Goal: Information Seeking & Learning: Learn about a topic

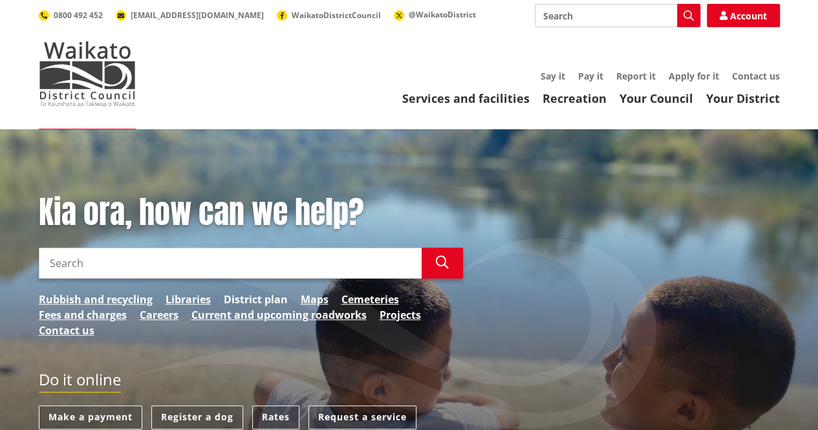
click at [269, 303] on link "District plan" at bounding box center [256, 300] width 64 height 16
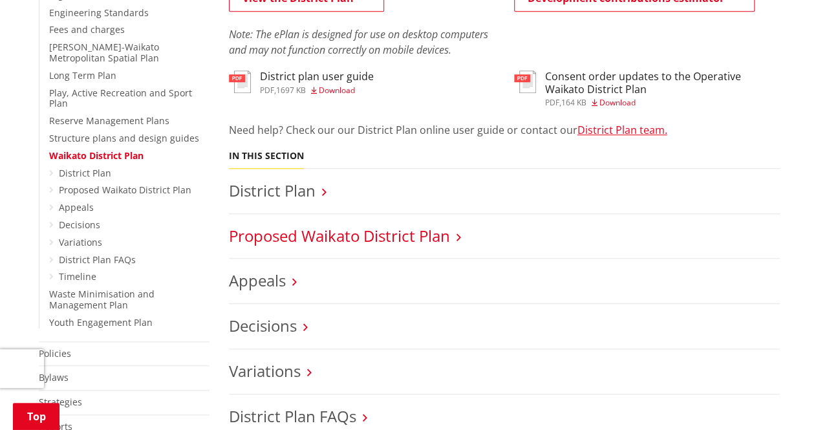
scroll to position [517, 0]
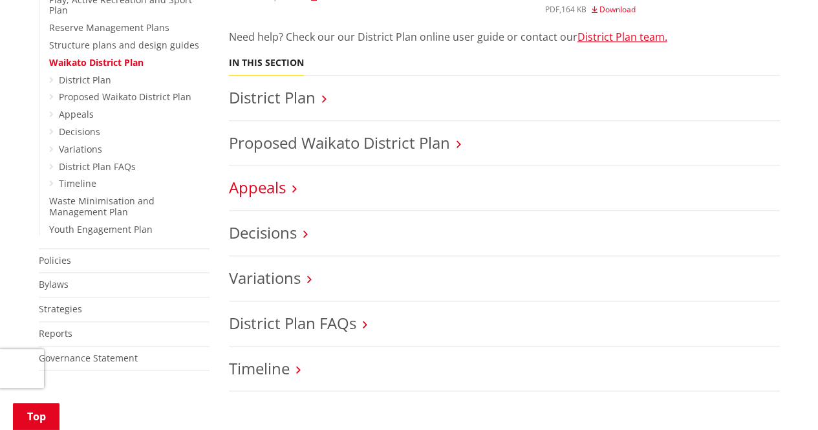
click at [251, 189] on link "Appeals" at bounding box center [257, 186] width 57 height 21
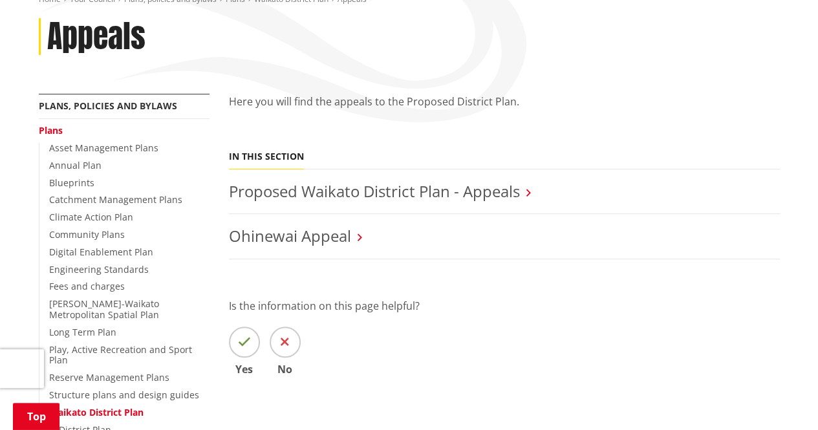
scroll to position [129, 0]
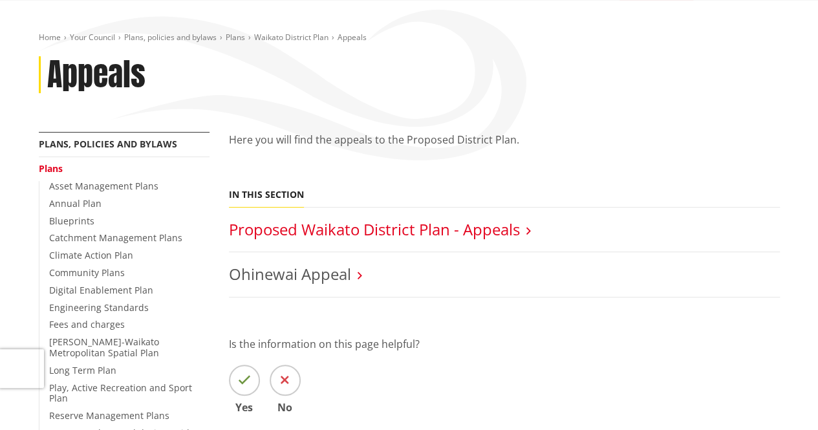
click at [384, 230] on link "Proposed Waikato District Plan - Appeals" at bounding box center [374, 228] width 291 height 21
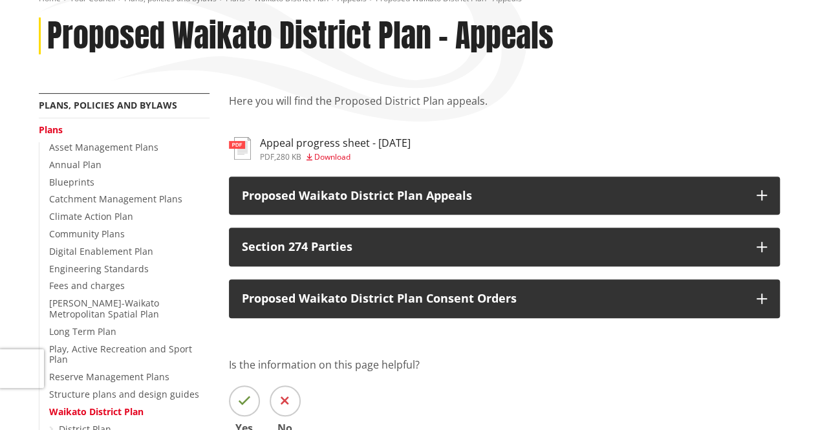
scroll to position [194, 0]
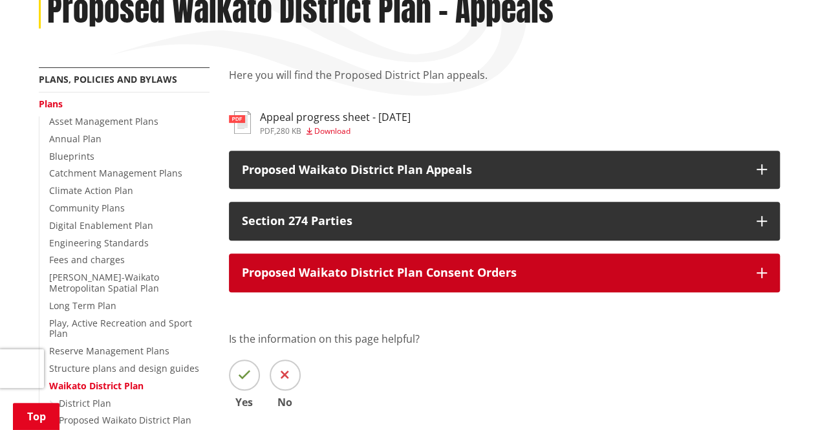
click at [385, 273] on p "Proposed Waikato District Plan Consent Orders" at bounding box center [493, 272] width 502 height 13
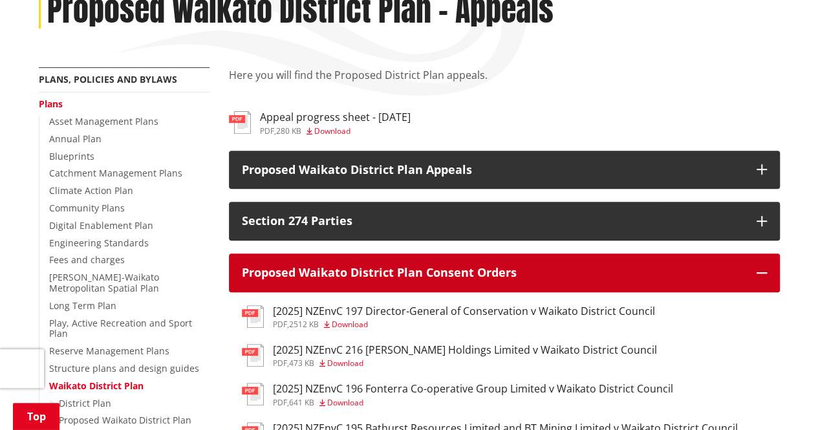
click at [385, 271] on p "Proposed Waikato District Plan Consent Orders" at bounding box center [493, 272] width 502 height 13
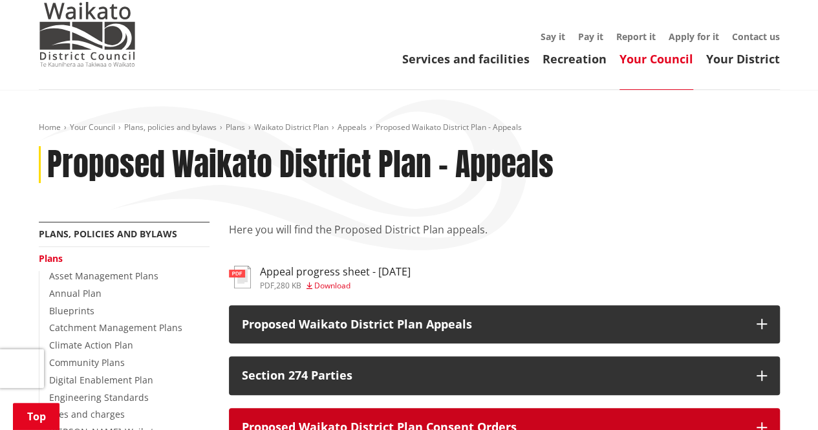
scroll to position [0, 0]
